Goal: Task Accomplishment & Management: Use online tool/utility

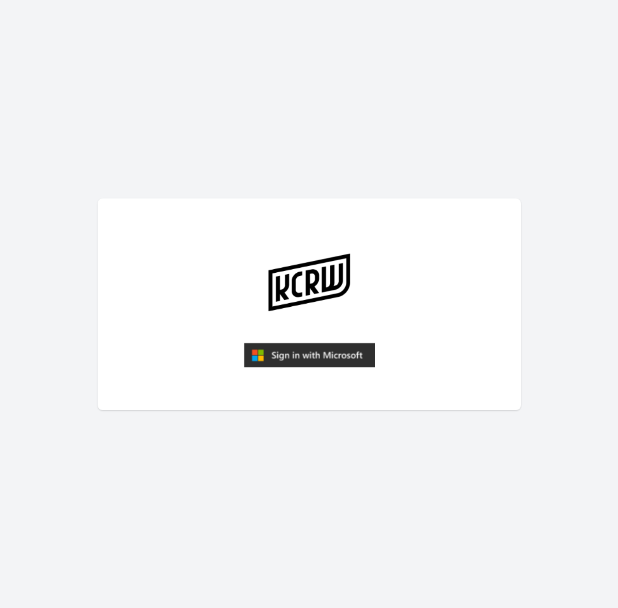
click at [280, 330] on article at bounding box center [310, 305] width 424 height 212
click at [291, 347] on img "submit" at bounding box center [309, 355] width 131 height 25
